Goal: Navigation & Orientation: Find specific page/section

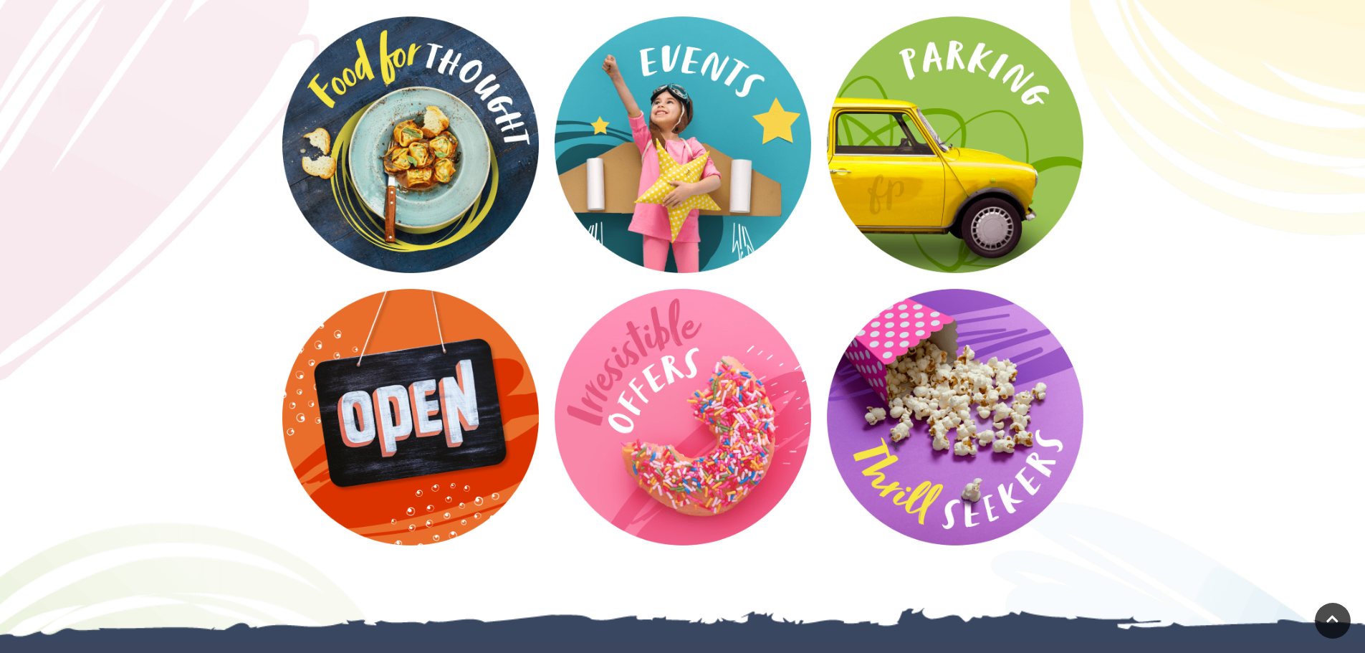
scroll to position [1935, 0]
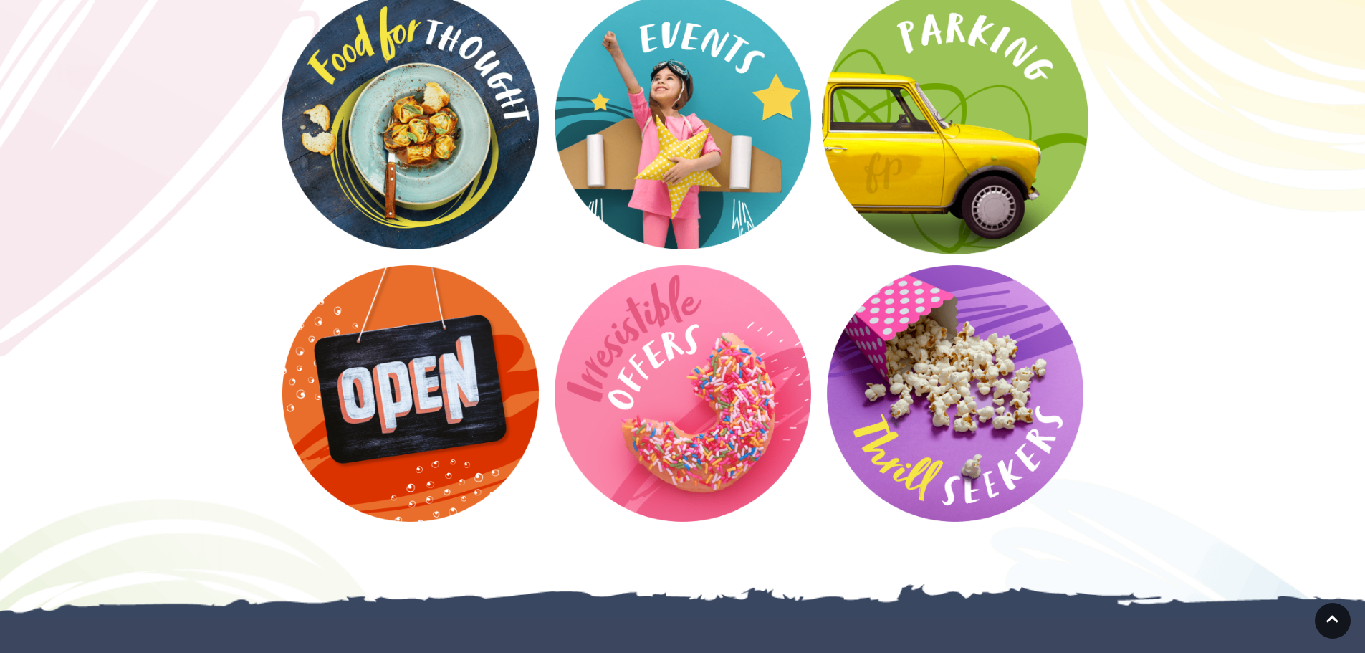
click at [958, 110] on video at bounding box center [955, 121] width 267 height 267
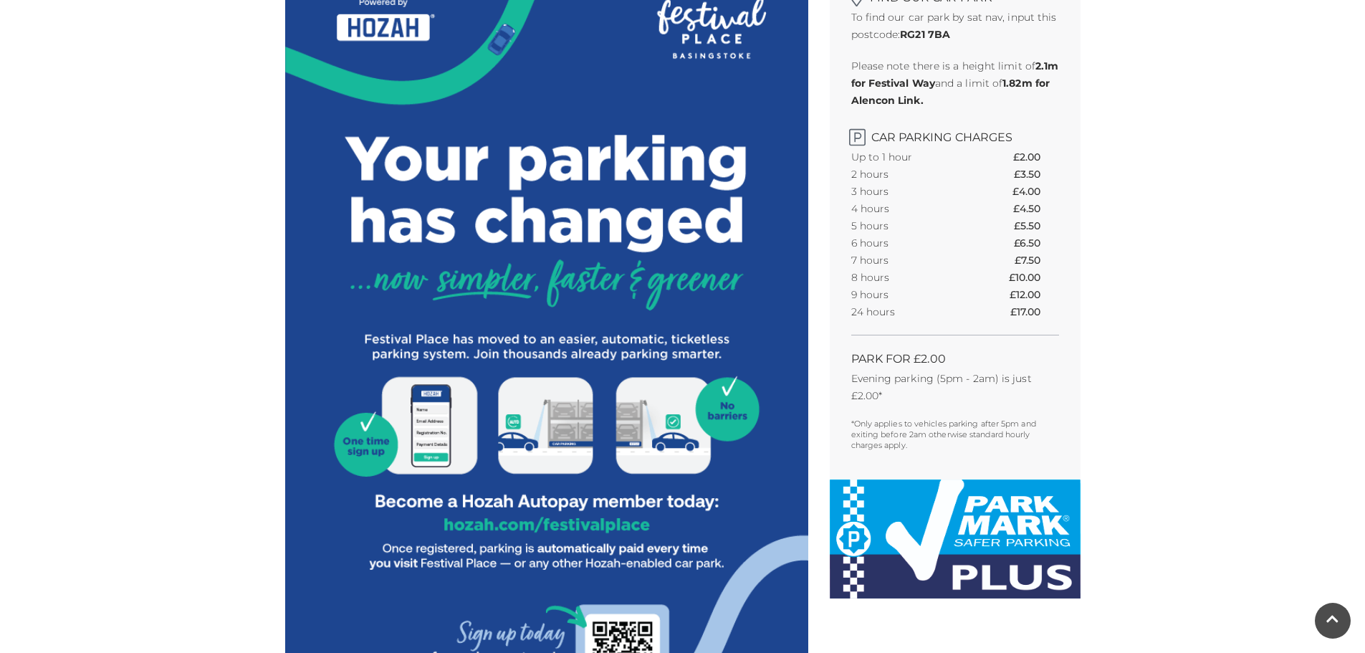
scroll to position [430, 0]
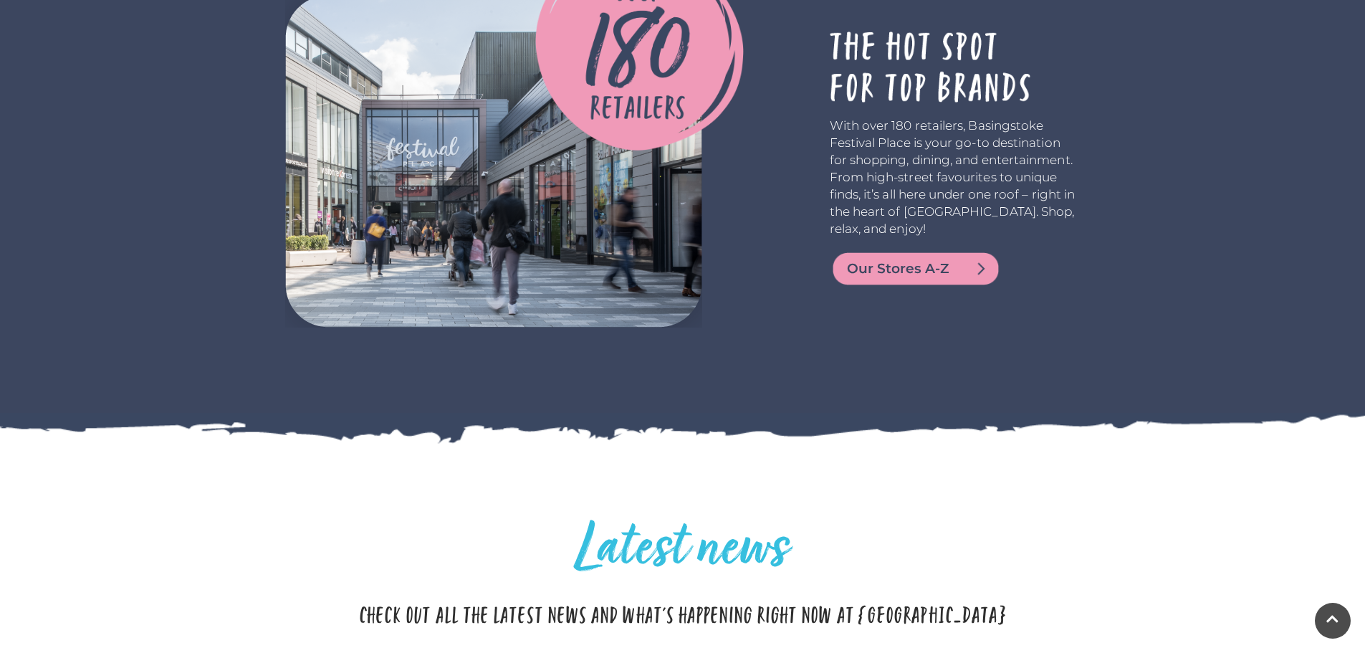
scroll to position [2688, 0]
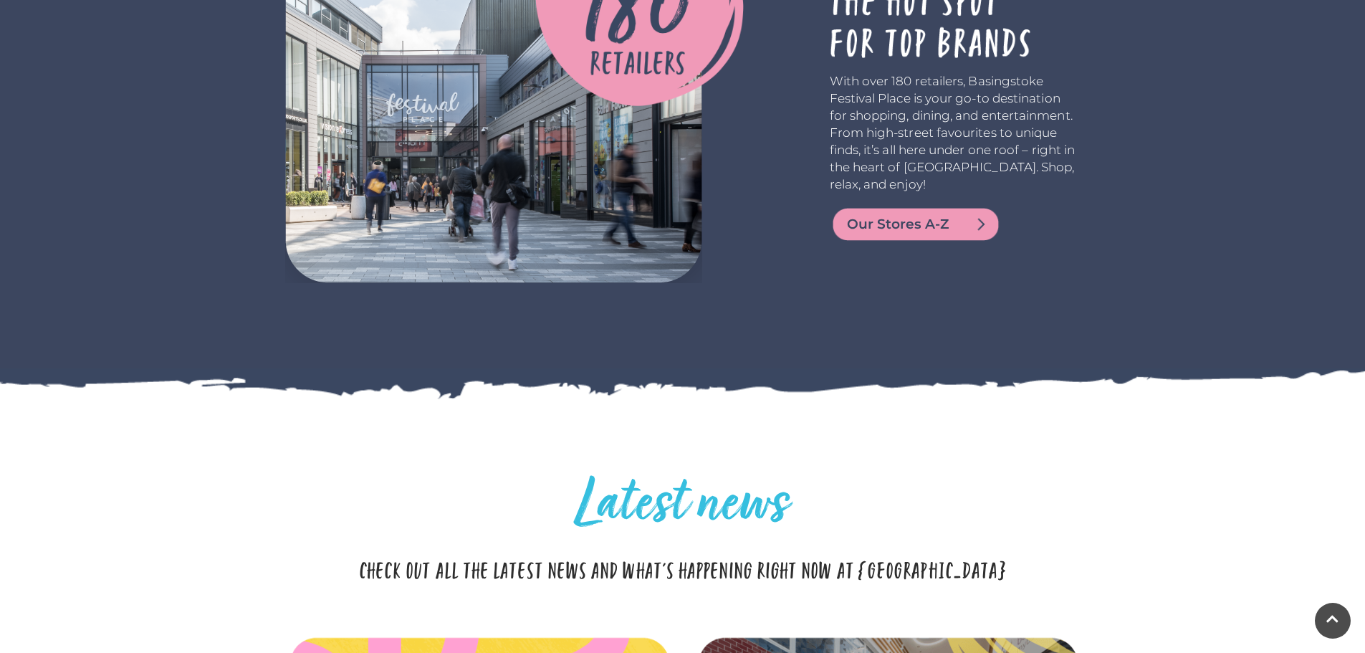
click at [927, 214] on span "Our Stores A-Z" at bounding box center [933, 224] width 172 height 20
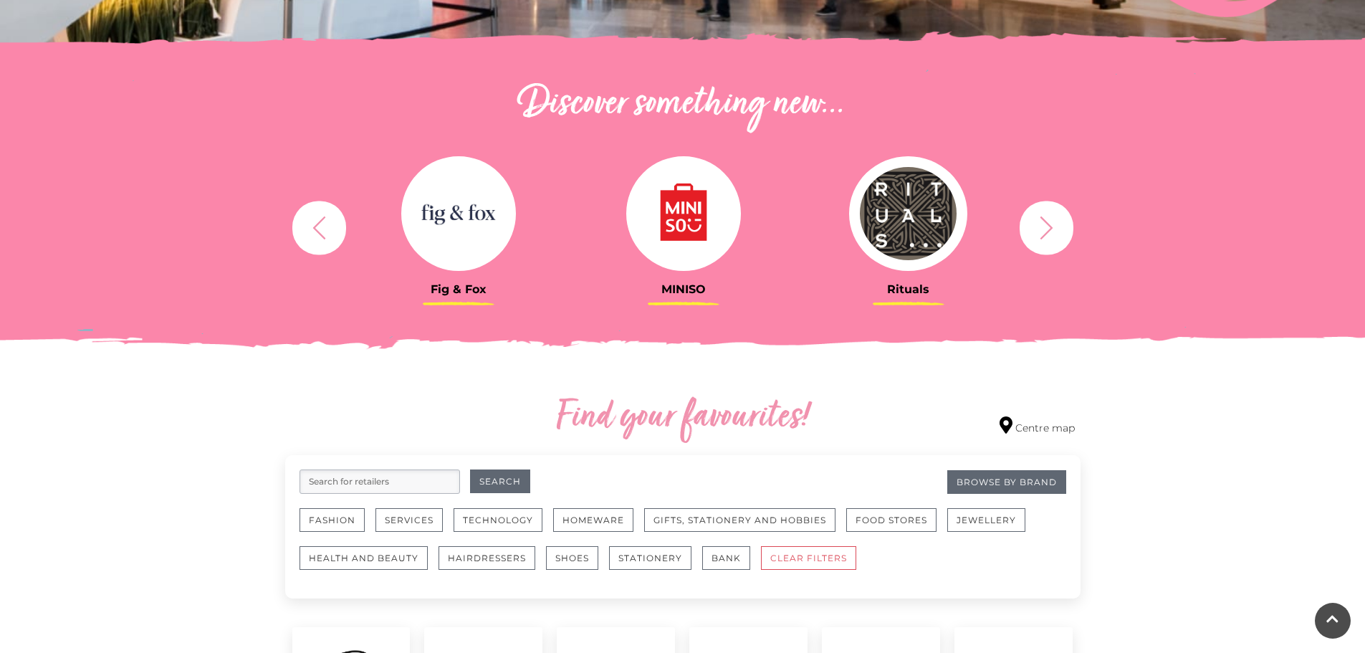
scroll to position [635, 0]
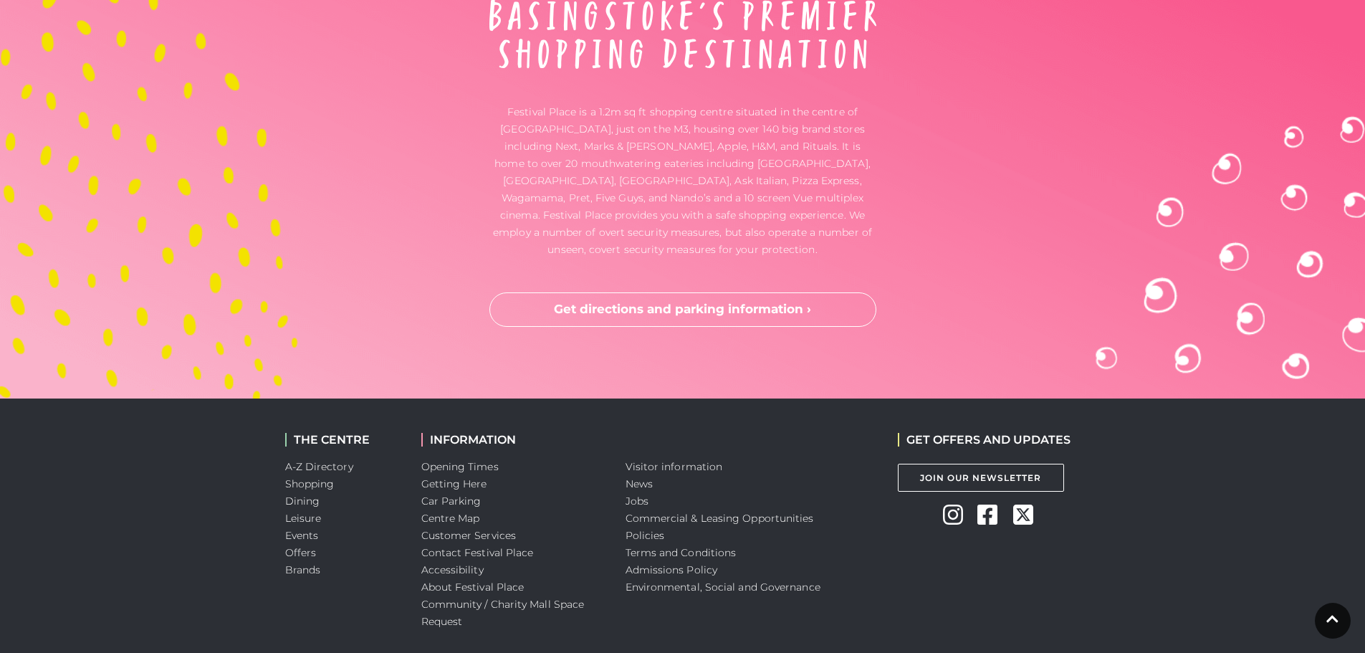
scroll to position [3790, 0]
